Goal: Information Seeking & Learning: Find contact information

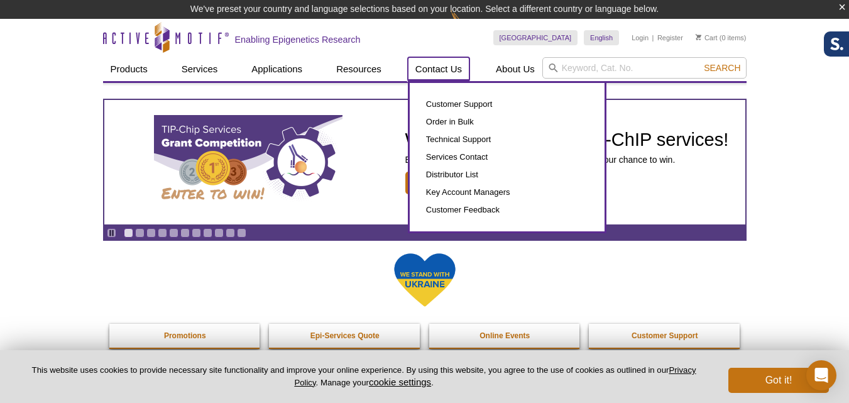
click at [449, 65] on link "Contact Us" at bounding box center [439, 69] width 62 height 24
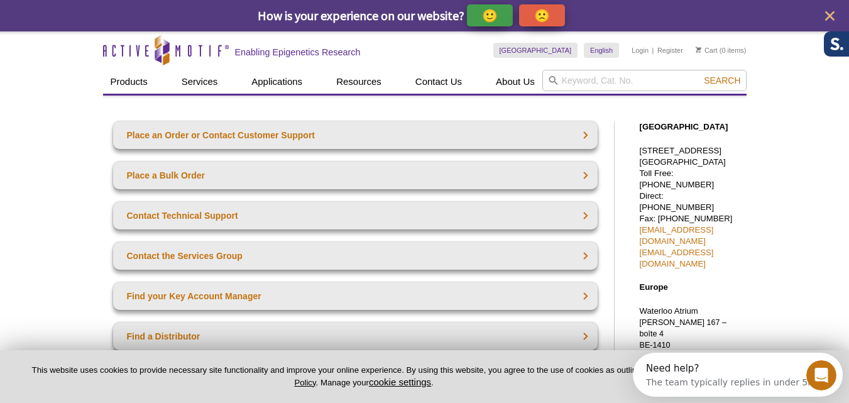
click at [644, 151] on p "1914 Palomar Oaks Way, Suite 150 Carlsbad, CA 92008 Toll Free: 877 222 9543 Dir…" at bounding box center [690, 207] width 101 height 124
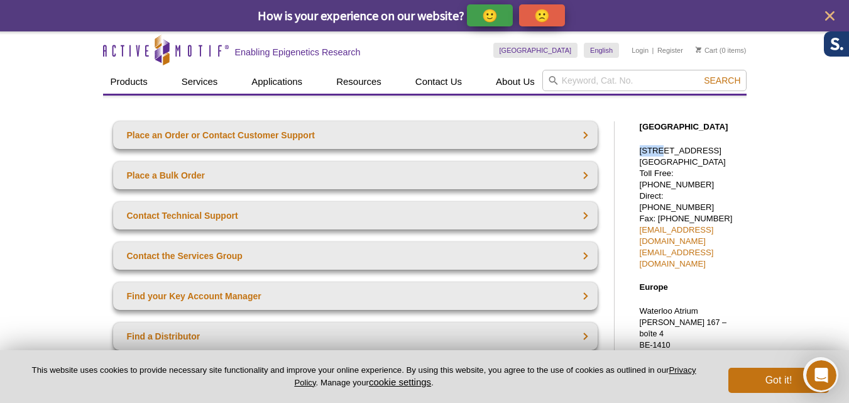
click at [708, 151] on p "1914 Palomar Oaks Way, Suite 150 Carlsbad, CA 92008 Toll Free: 877 222 9543 Dir…" at bounding box center [690, 207] width 101 height 124
click at [726, 149] on p "1914 Palomar Oaks Way, Suite 150 Carlsbad, CA 92008 Toll Free: 877 222 9543 Dir…" at bounding box center [690, 207] width 101 height 124
click at [677, 160] on p "1914 Palomar Oaks Way, Suite 150 Carlsbad, CA 92008 Toll Free: 877 222 9543 Dir…" at bounding box center [690, 207] width 101 height 124
copy p "1914 Palomar Oaks Way, Suite 150"
click at [657, 170] on p "1914 Palomar Oaks Way, Suite 150 Carlsbad, CA 92008 Toll Free: 877 222 9543 Dir…" at bounding box center [690, 207] width 101 height 124
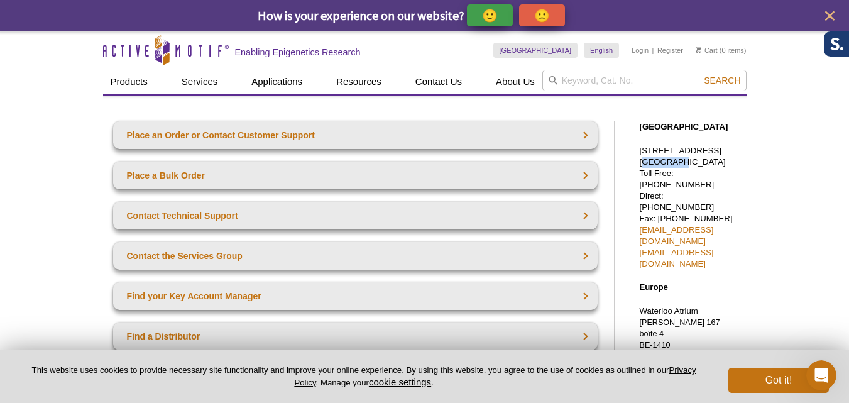
click at [657, 170] on p "1914 Palomar Oaks Way, Suite 150 Carlsbad, CA 92008 Toll Free: 877 222 9543 Dir…" at bounding box center [690, 207] width 101 height 124
copy p "Carlsbad"
click at [703, 172] on p "1914 Palomar Oaks Way, Suite 150 Carlsbad, CA 92008 Toll Free: 877 222 9543 Dir…" at bounding box center [690, 207] width 101 height 124
copy p "92008"
